Goal: Task Accomplishment & Management: Use online tool/utility

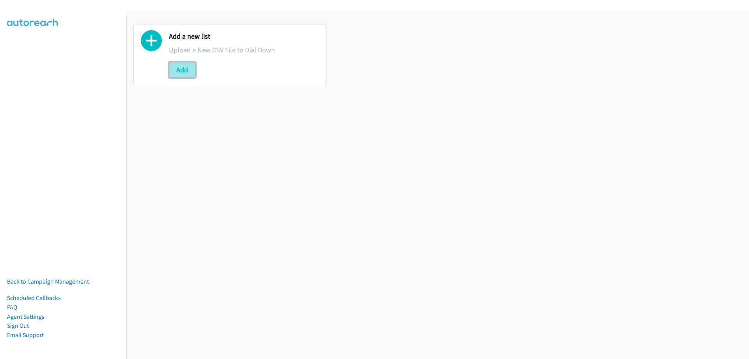
click at [183, 72] on button "Add" at bounding box center [182, 70] width 27 height 16
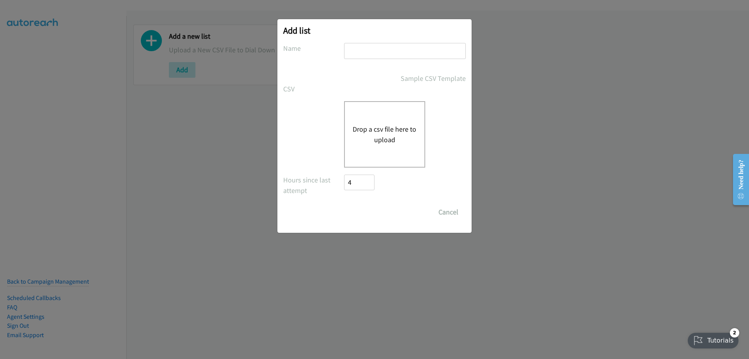
click at [377, 52] on input "text" at bounding box center [405, 51] width 122 height 16
type input "[DATE]"
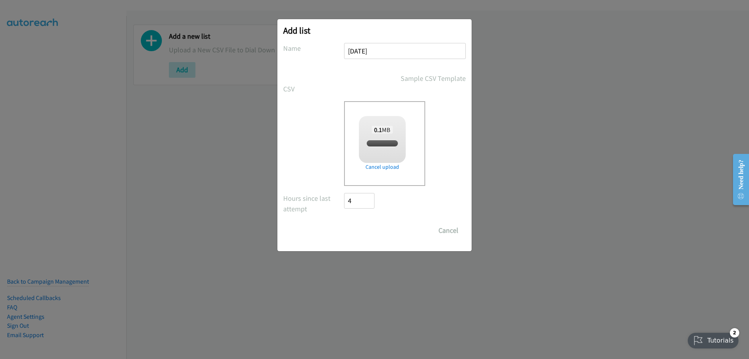
checkbox input "true"
click at [357, 231] on input "Save List" at bounding box center [364, 230] width 41 height 16
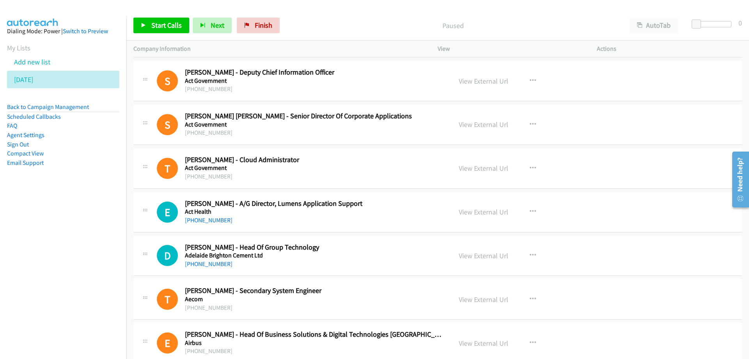
scroll to position [585, 0]
